Goal: Task Accomplishment & Management: Manage account settings

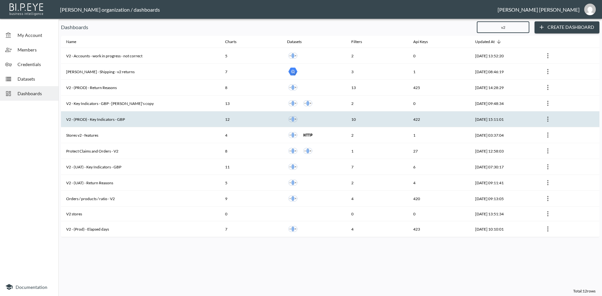
click at [95, 120] on th "V2 - (PROD) - Key Indicators - GBP" at bounding box center [140, 120] width 159 height 16
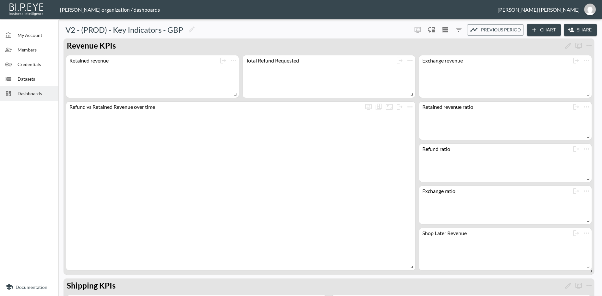
click at [579, 29] on button "Share" at bounding box center [580, 30] width 33 height 12
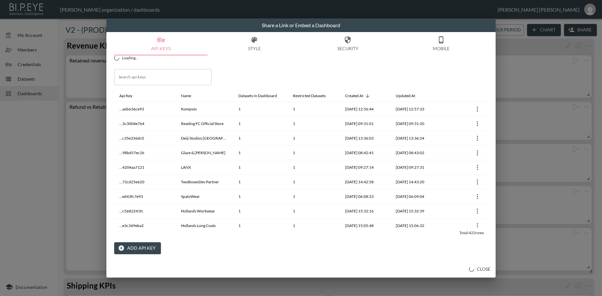
click at [131, 247] on button "Add API Key" at bounding box center [137, 249] width 47 height 12
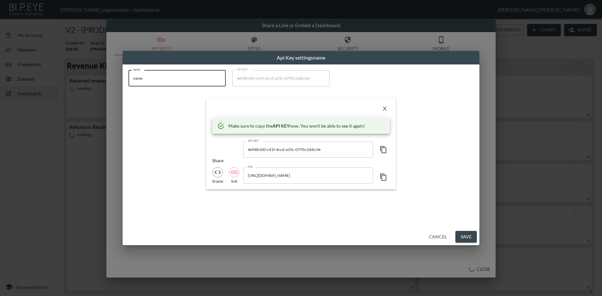
drag, startPoint x: 134, startPoint y: 77, endPoint x: 116, endPoint y: 76, distance: 17.2
click at [128, 76] on input "name" at bounding box center [176, 78] width 97 height 16
paste input "Swap Supply [GEOGRAPHIC_DATA]"
type input "Swap Supply [GEOGRAPHIC_DATA]"
drag, startPoint x: 180, startPoint y: 79, endPoint x: 101, endPoint y: 71, distance: 79.2
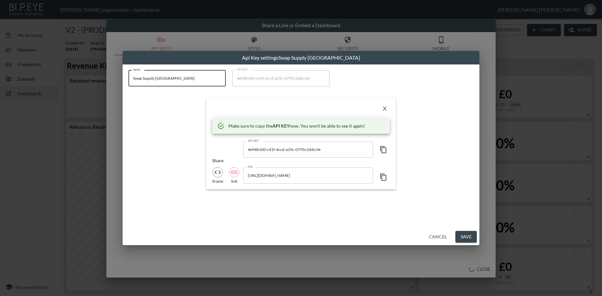
click at [128, 71] on input "Swap Supply [GEOGRAPHIC_DATA]" at bounding box center [176, 78] width 97 height 16
click at [383, 150] on icon "button" at bounding box center [383, 150] width 8 height 8
click at [385, 110] on button "X" at bounding box center [384, 109] width 10 height 10
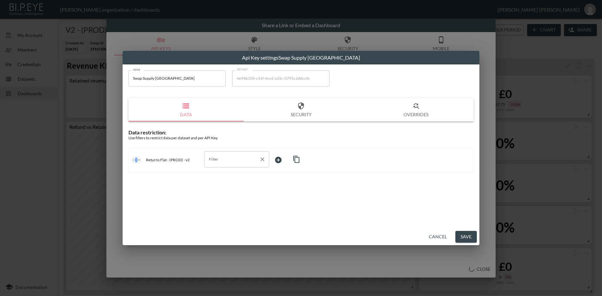
click at [217, 161] on input "Filter" at bounding box center [231, 159] width 49 height 10
drag, startPoint x: 235, startPoint y: 161, endPoint x: 201, endPoint y: 157, distance: 34.9
click at [207, 157] on input "swa" at bounding box center [231, 159] width 49 height 10
type input "s"
drag, startPoint x: 223, startPoint y: 159, endPoint x: 196, endPoint y: 158, distance: 27.6
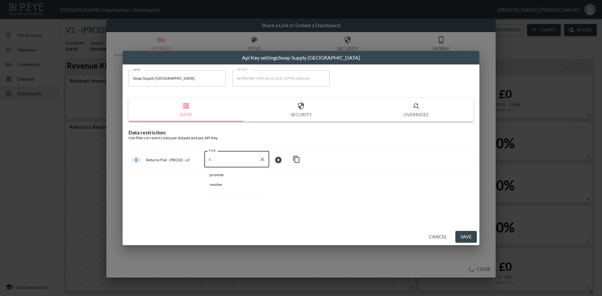
click at [207, 158] on input "s" at bounding box center [231, 159] width 49 height 10
click at [442, 237] on button "Cancel" at bounding box center [437, 237] width 23 height 12
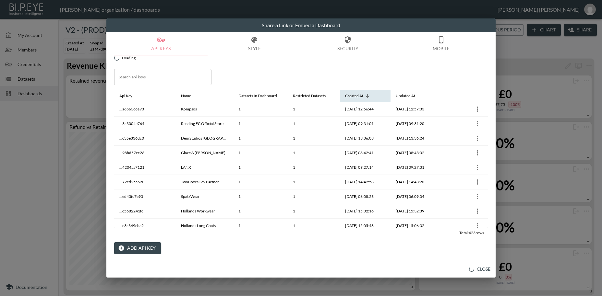
click at [370, 96] on icon at bounding box center [367, 96] width 6 height 6
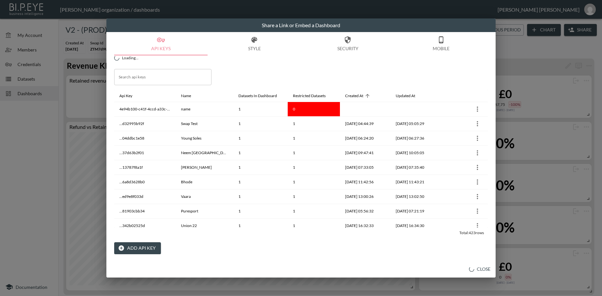
click at [481, 269] on button "Close" at bounding box center [479, 270] width 27 height 12
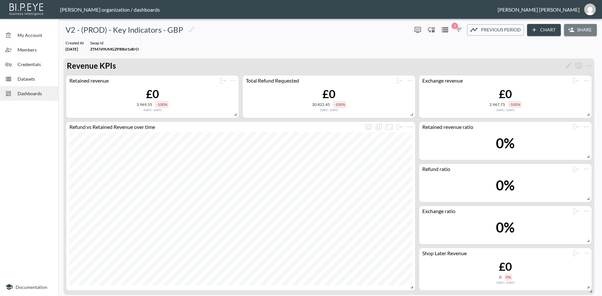
click at [577, 32] on button "Share" at bounding box center [580, 30] width 33 height 12
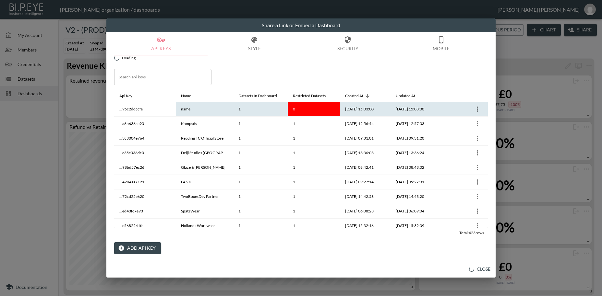
click at [476, 109] on icon "more" at bounding box center [477, 109] width 8 height 8
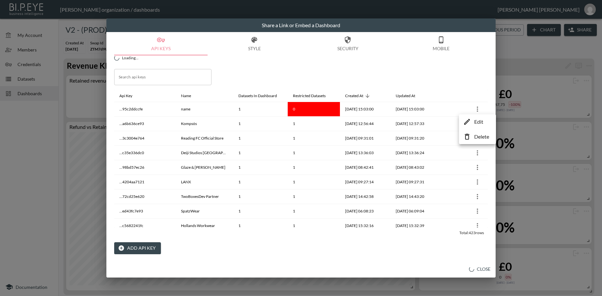
click at [475, 122] on p "Edit" at bounding box center [478, 122] width 9 height 8
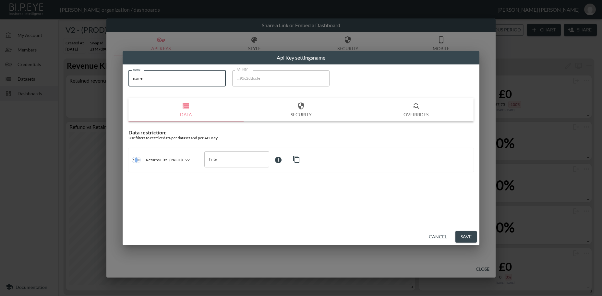
drag, startPoint x: 154, startPoint y: 79, endPoint x: 108, endPoint y: 71, distance: 46.7
click at [128, 70] on input "name" at bounding box center [176, 78] width 97 height 16
paste input "Swap Supply [GEOGRAPHIC_DATA]"
click at [225, 165] on div "Filter" at bounding box center [236, 159] width 65 height 16
type input "Swap Supply [GEOGRAPHIC_DATA]"
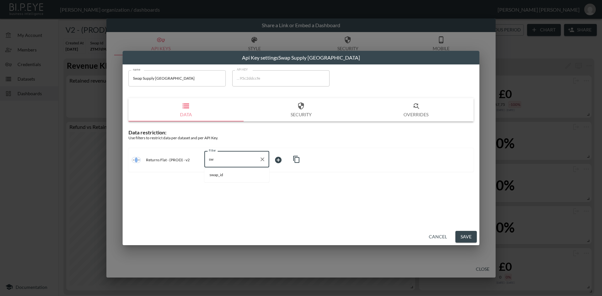
click at [223, 175] on span "swap_id" at bounding box center [236, 175] width 54 height 6
type input "swap_id"
click at [279, 161] on body "BI.P.EYE, Interactive Analytics Dashboards - app [PERSON_NAME] organization / d…" at bounding box center [301, 148] width 602 height 296
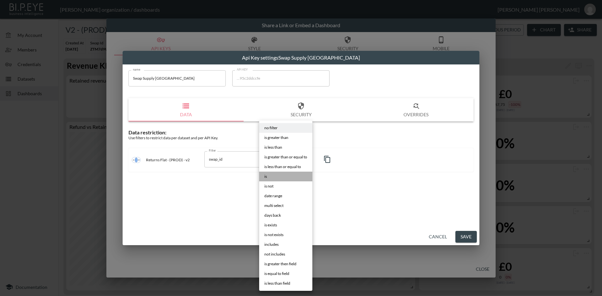
click at [267, 179] on span "is" at bounding box center [265, 177] width 3 height 6
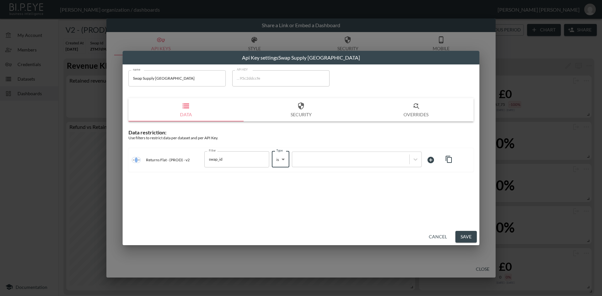
type input "is"
click at [311, 158] on div at bounding box center [350, 159] width 111 height 6
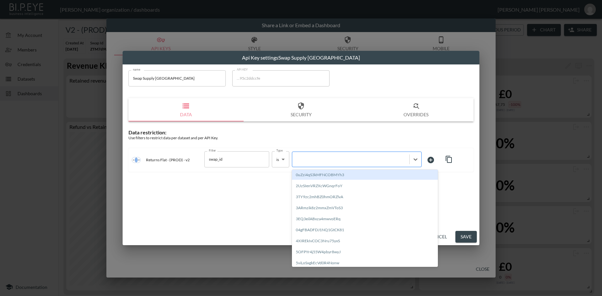
paste input "d4jluiUfuJehj9z40Cd3"
type input "d4jluiUfuJehj9z40Cd3"
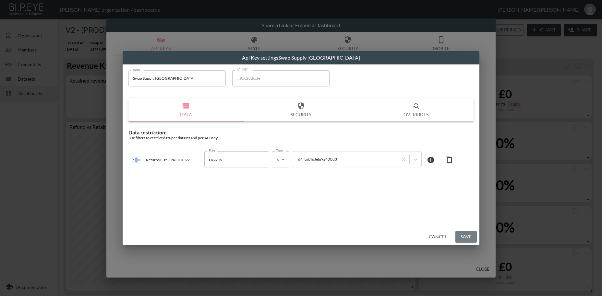
click at [466, 238] on button "Save" at bounding box center [465, 237] width 21 height 12
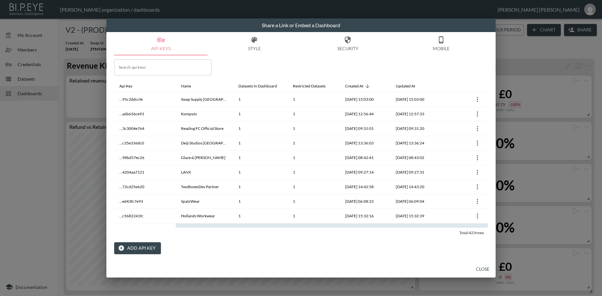
click at [482, 269] on button "Close" at bounding box center [482, 270] width 21 height 12
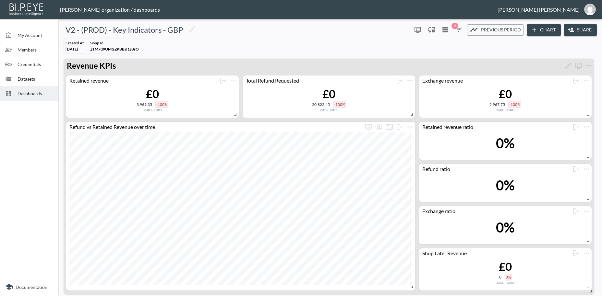
click at [32, 93] on span "Dashboards" at bounding box center [36, 93] width 36 height 7
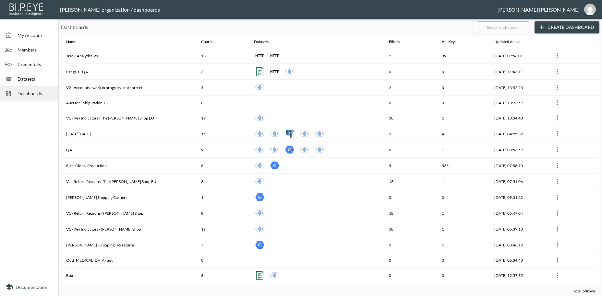
click at [489, 28] on input "text" at bounding box center [503, 27] width 53 height 16
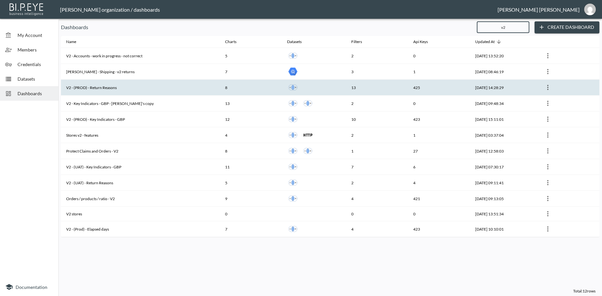
type input "v2"
click at [92, 87] on th "V2 - (PROD) - Return Reasons" at bounding box center [140, 88] width 159 height 16
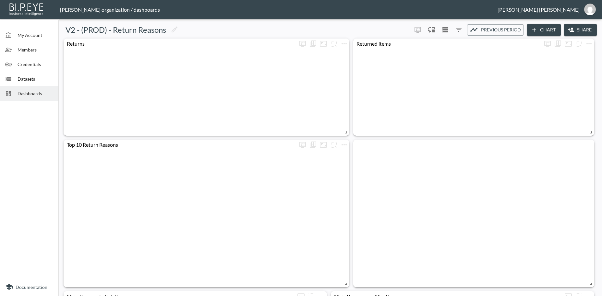
click at [586, 28] on button "Share" at bounding box center [580, 30] width 33 height 12
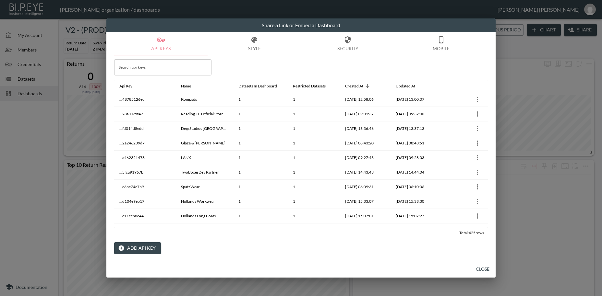
click at [141, 248] on button "Add API Key" at bounding box center [137, 249] width 47 height 12
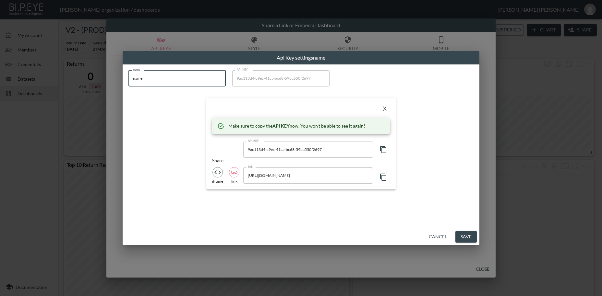
drag, startPoint x: 165, startPoint y: 80, endPoint x: 101, endPoint y: 72, distance: 65.0
click at [128, 72] on input "name" at bounding box center [176, 78] width 97 height 16
paste input "Swap Supply [GEOGRAPHIC_DATA]"
type input "Swap Supply [GEOGRAPHIC_DATA]"
click at [383, 151] on icon "button" at bounding box center [383, 150] width 8 height 8
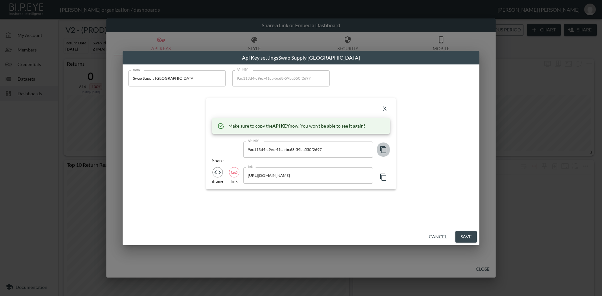
click at [383, 151] on icon "button" at bounding box center [383, 150] width 8 height 8
click at [384, 110] on button "X" at bounding box center [384, 109] width 10 height 10
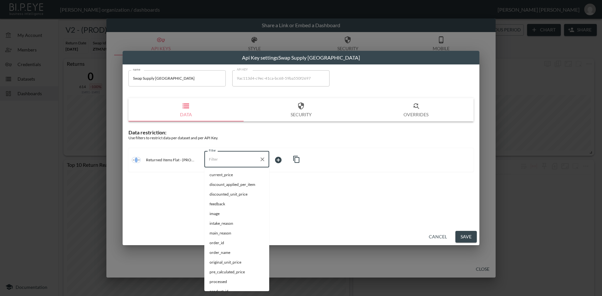
click at [221, 158] on input "Filter" at bounding box center [231, 159] width 49 height 10
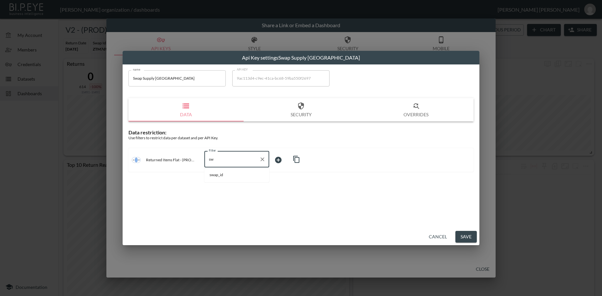
click at [224, 175] on span "swap_id" at bounding box center [236, 175] width 54 height 6
type input "swap_id"
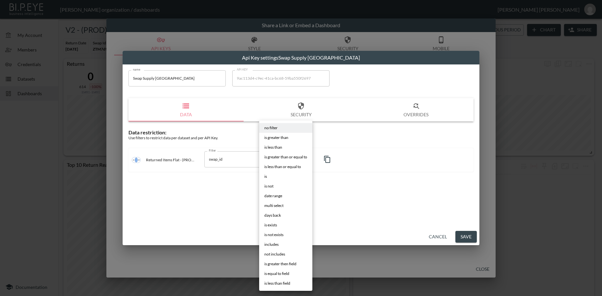
click at [276, 159] on body "BI.P.EYE, Interactive Analytics Dashboards - app [PERSON_NAME] organization / d…" at bounding box center [301, 148] width 602 height 296
click at [267, 177] on li "is" at bounding box center [285, 177] width 53 height 10
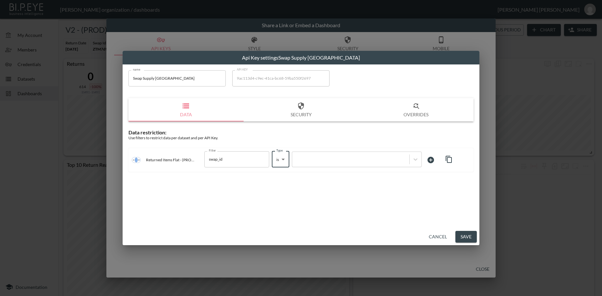
type input "is"
click at [316, 161] on div at bounding box center [350, 159] width 111 height 6
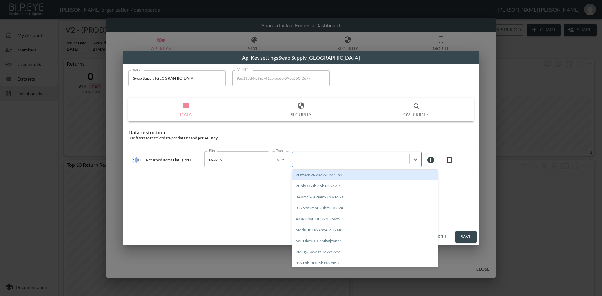
paste input "d4jluiUfuJehj9z40Cd3"
type input "d4jluiUfuJehj9z40Cd3"
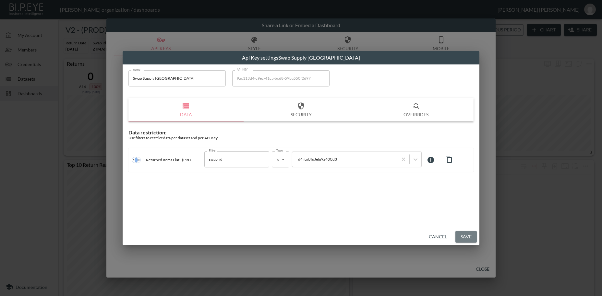
click at [467, 239] on button "Save" at bounding box center [465, 237] width 21 height 12
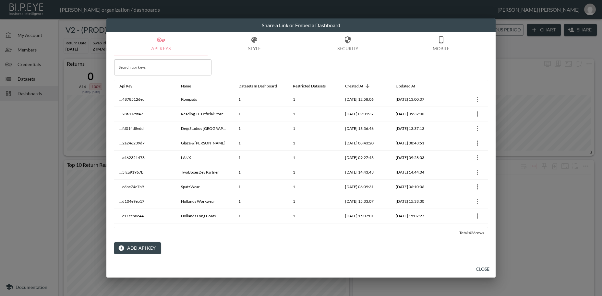
click at [487, 270] on button "Close" at bounding box center [482, 270] width 21 height 12
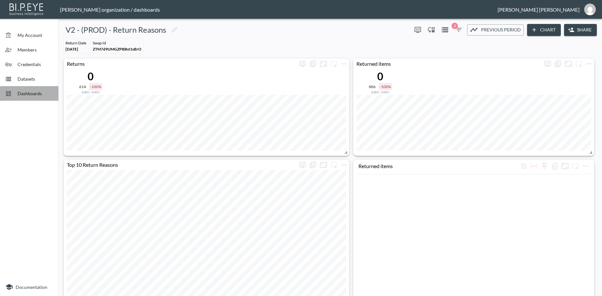
click at [32, 93] on span "Dashboards" at bounding box center [36, 93] width 36 height 7
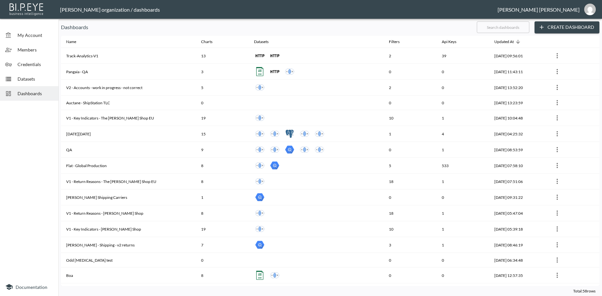
click at [481, 29] on input "text" at bounding box center [503, 27] width 53 height 16
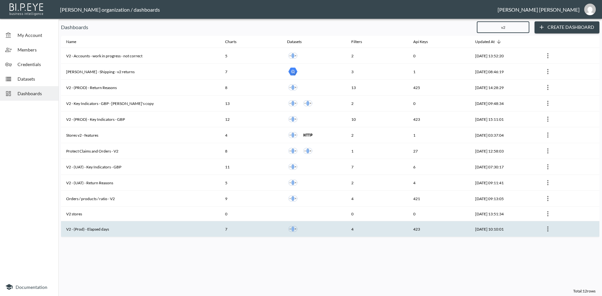
type input "v2"
click at [123, 228] on th "V2 - (Prod) - Elapsed days" at bounding box center [140, 229] width 159 height 16
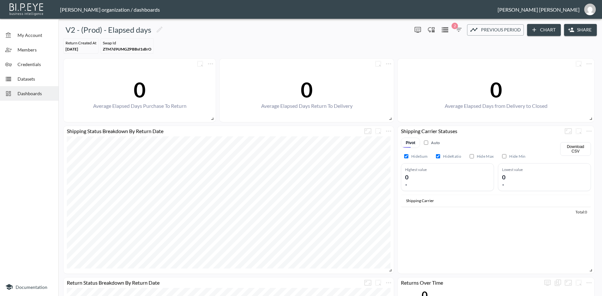
click at [582, 29] on button "Share" at bounding box center [580, 30] width 33 height 12
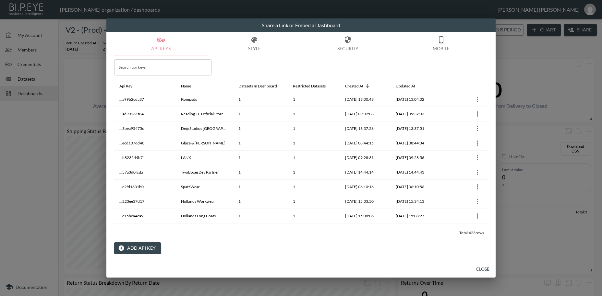
click at [145, 248] on button "Add API Key" at bounding box center [137, 249] width 47 height 12
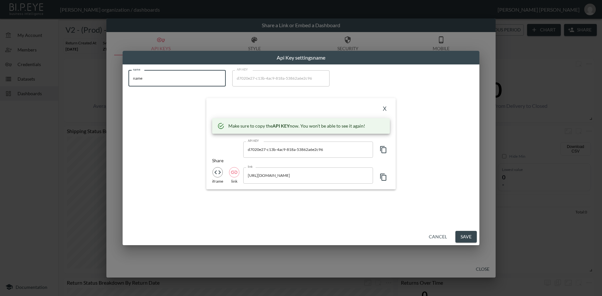
drag, startPoint x: 148, startPoint y: 78, endPoint x: 114, endPoint y: 76, distance: 33.2
click at [128, 76] on input "name" at bounding box center [176, 78] width 97 height 16
paste input "Swap Supply [GEOGRAPHIC_DATA]"
type input "Swap Supply [GEOGRAPHIC_DATA]"
click at [384, 149] on icon "button" at bounding box center [383, 150] width 8 height 8
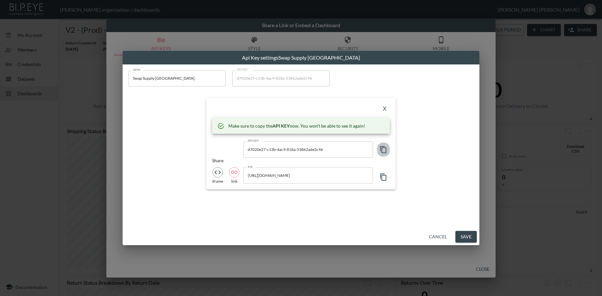
click at [384, 149] on icon "button" at bounding box center [383, 150] width 8 height 8
click at [386, 110] on button "X" at bounding box center [384, 109] width 10 height 10
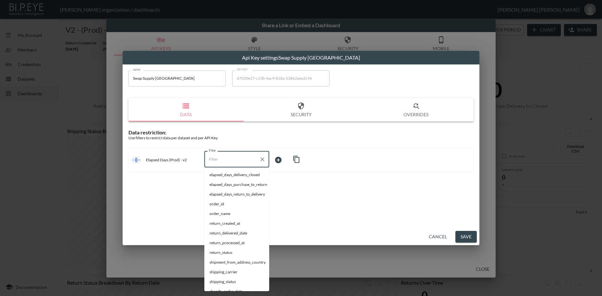
click at [219, 159] on input "Filter" at bounding box center [231, 159] width 49 height 10
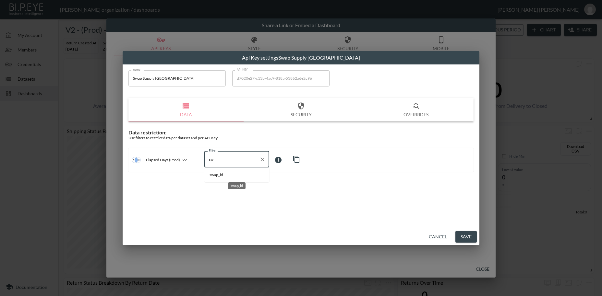
click at [229, 176] on span "swap_id" at bounding box center [236, 175] width 54 height 6
type input "swap_id"
click at [281, 159] on body "BI.P.EYE, Interactive Analytics Dashboards - app [PERSON_NAME] organization / d…" at bounding box center [301, 148] width 602 height 296
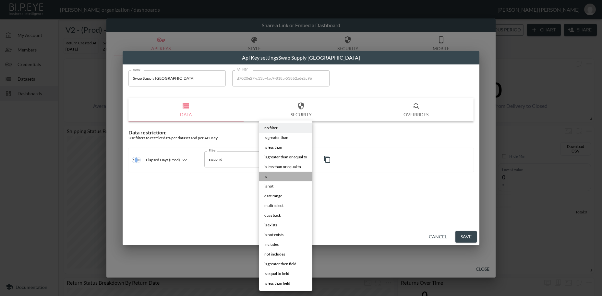
click at [272, 179] on li "is" at bounding box center [285, 177] width 53 height 10
type input "is"
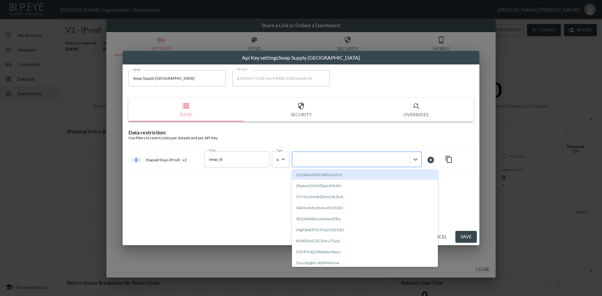
click at [319, 159] on div at bounding box center [350, 159] width 111 height 6
paste input "d4jluiUfuJehj9z40Cd3"
type input "d4jluiUfuJehj9z40Cd3"
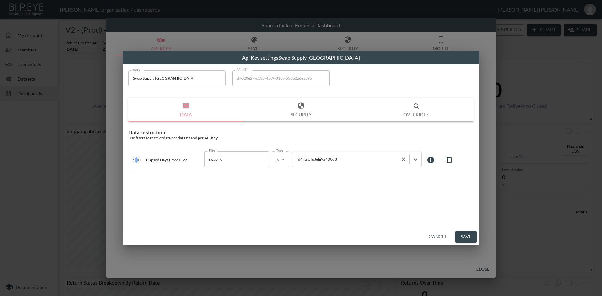
click at [472, 237] on button "Save" at bounding box center [465, 237] width 21 height 12
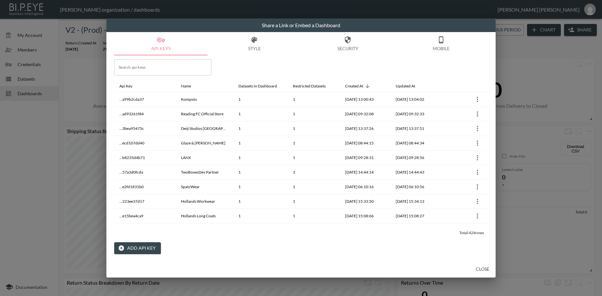
click at [484, 268] on button "Close" at bounding box center [482, 270] width 21 height 12
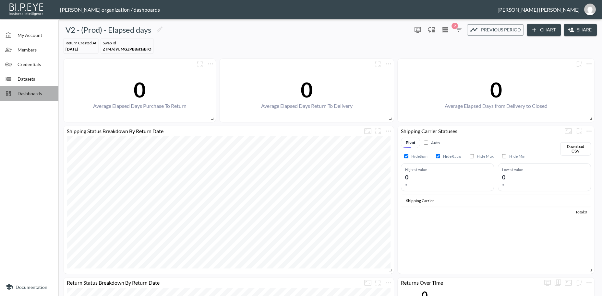
click at [35, 92] on span "Dashboards" at bounding box center [36, 93] width 36 height 7
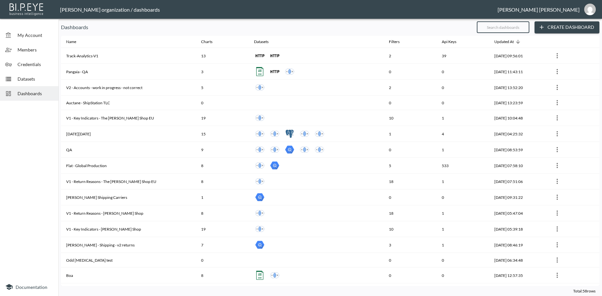
click at [492, 30] on input "text" at bounding box center [503, 27] width 53 height 16
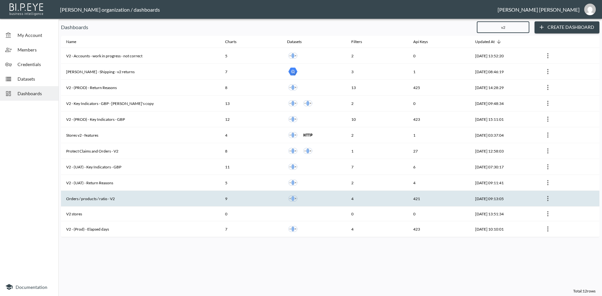
type input "v2"
click at [121, 197] on th "Orders / products / ratio - V2" at bounding box center [140, 199] width 159 height 16
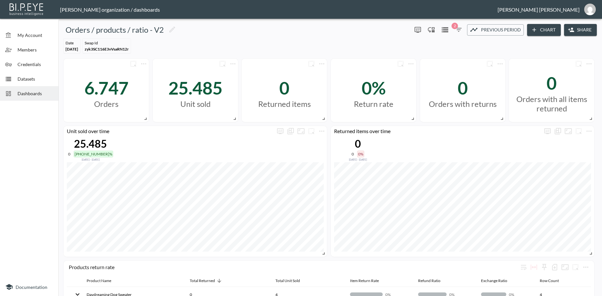
click at [581, 31] on button "Share" at bounding box center [580, 30] width 33 height 12
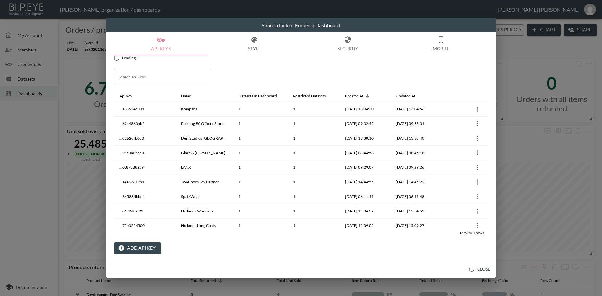
click at [147, 248] on button "Add API Key" at bounding box center [137, 249] width 47 height 12
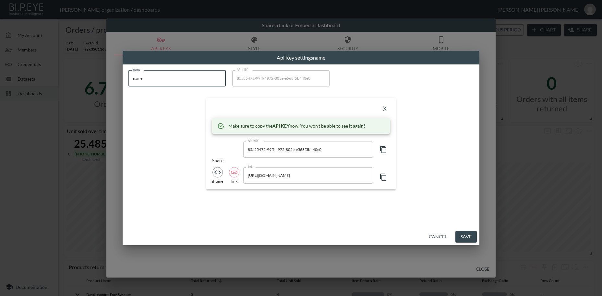
drag, startPoint x: 172, startPoint y: 79, endPoint x: 116, endPoint y: 73, distance: 56.1
click at [128, 73] on input "name" at bounding box center [176, 78] width 97 height 16
paste input "Swap Supply [GEOGRAPHIC_DATA]"
type input "Swap Supply [GEOGRAPHIC_DATA]"
click at [384, 149] on icon "button" at bounding box center [383, 150] width 8 height 8
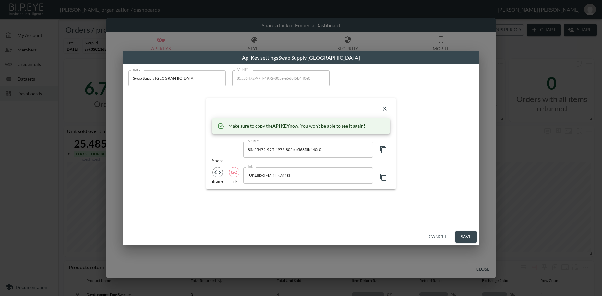
click at [384, 149] on icon "button" at bounding box center [383, 150] width 8 height 8
click at [383, 107] on button "X" at bounding box center [384, 109] width 10 height 10
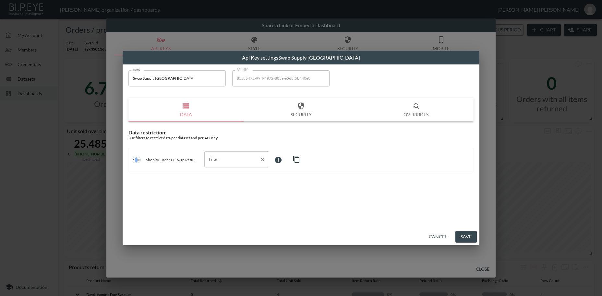
click at [218, 157] on input "Filter" at bounding box center [231, 159] width 49 height 10
click at [222, 174] on span "swap_id" at bounding box center [236, 175] width 54 height 6
type input "swap_id"
click at [283, 161] on body "BI.P.EYE, Interactive Analytics Dashboards - app [PERSON_NAME] organization / d…" at bounding box center [301, 148] width 602 height 296
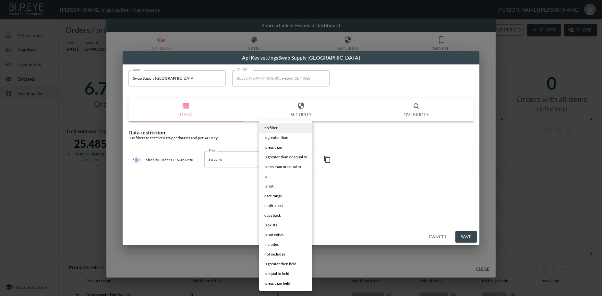
click at [264, 175] on span "is" at bounding box center [265, 177] width 3 height 6
type input "is"
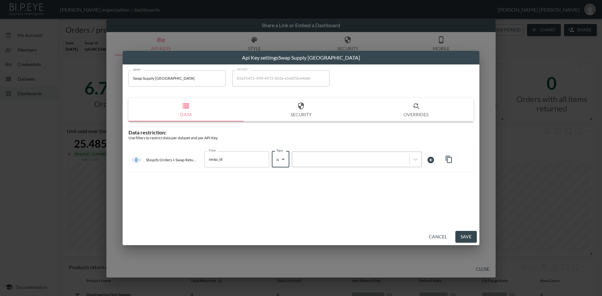
click at [322, 160] on div at bounding box center [350, 159] width 111 height 6
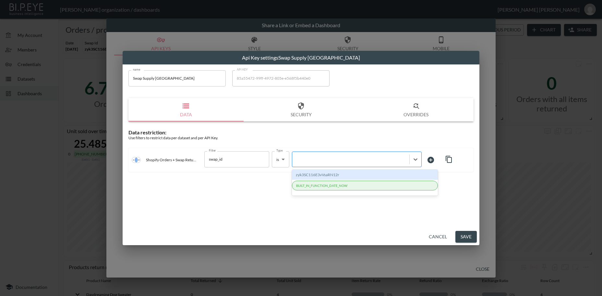
paste input "d4jluiUfuJehj9z40Cd3"
type input "d4jluiUfuJehj9z40Cd3"
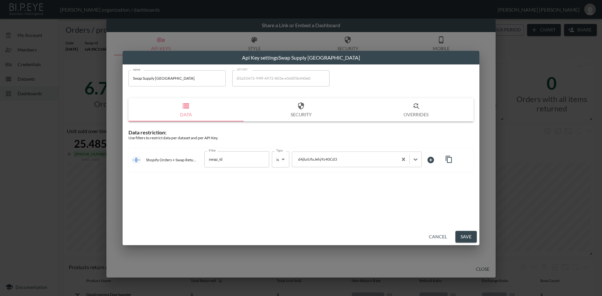
click at [468, 237] on button "Save" at bounding box center [465, 237] width 21 height 12
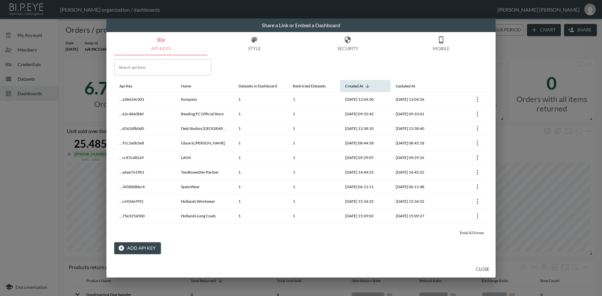
click at [366, 88] on icon at bounding box center [367, 86] width 6 height 6
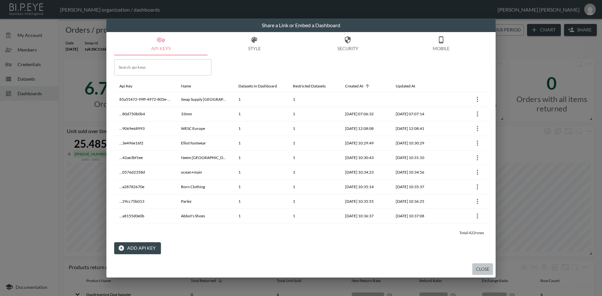
click at [483, 269] on button "Close" at bounding box center [482, 270] width 21 height 12
